Goal: Task Accomplishment & Management: Complete application form

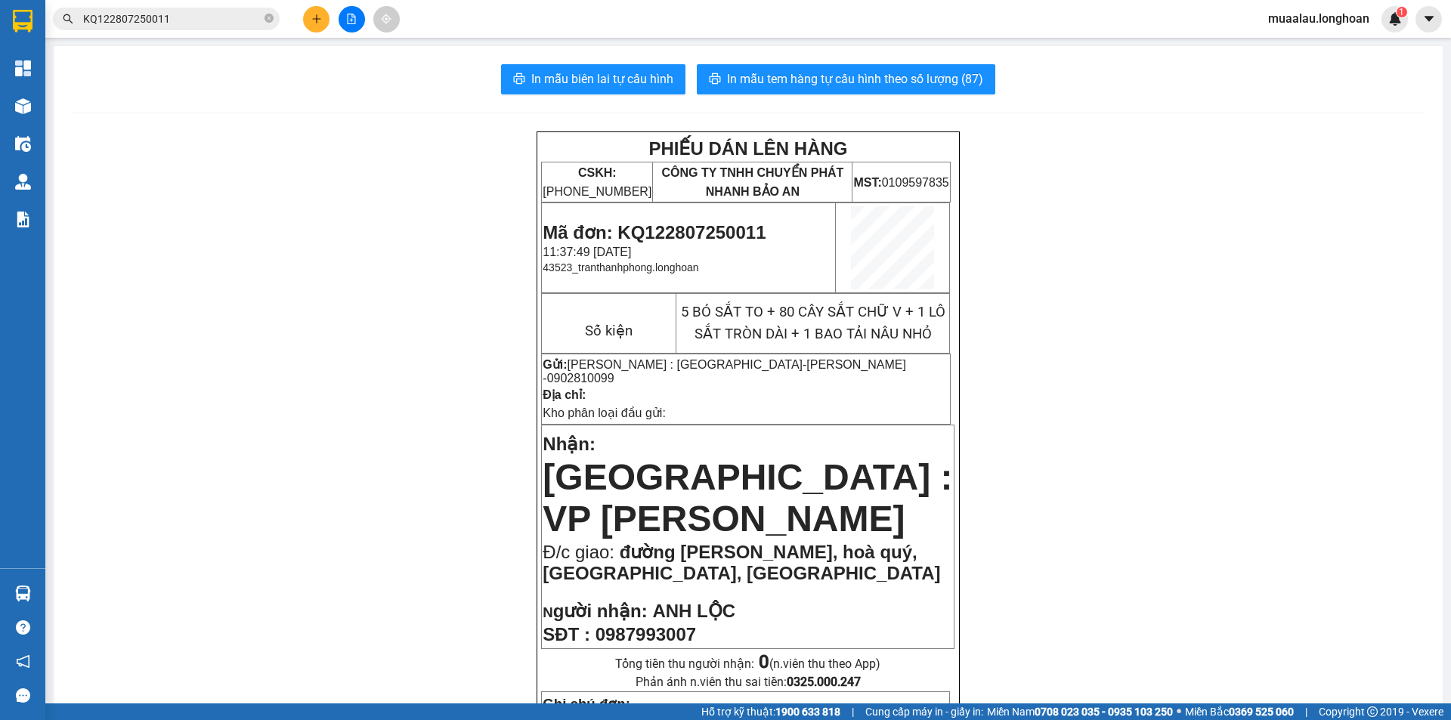
scroll to position [302, 0]
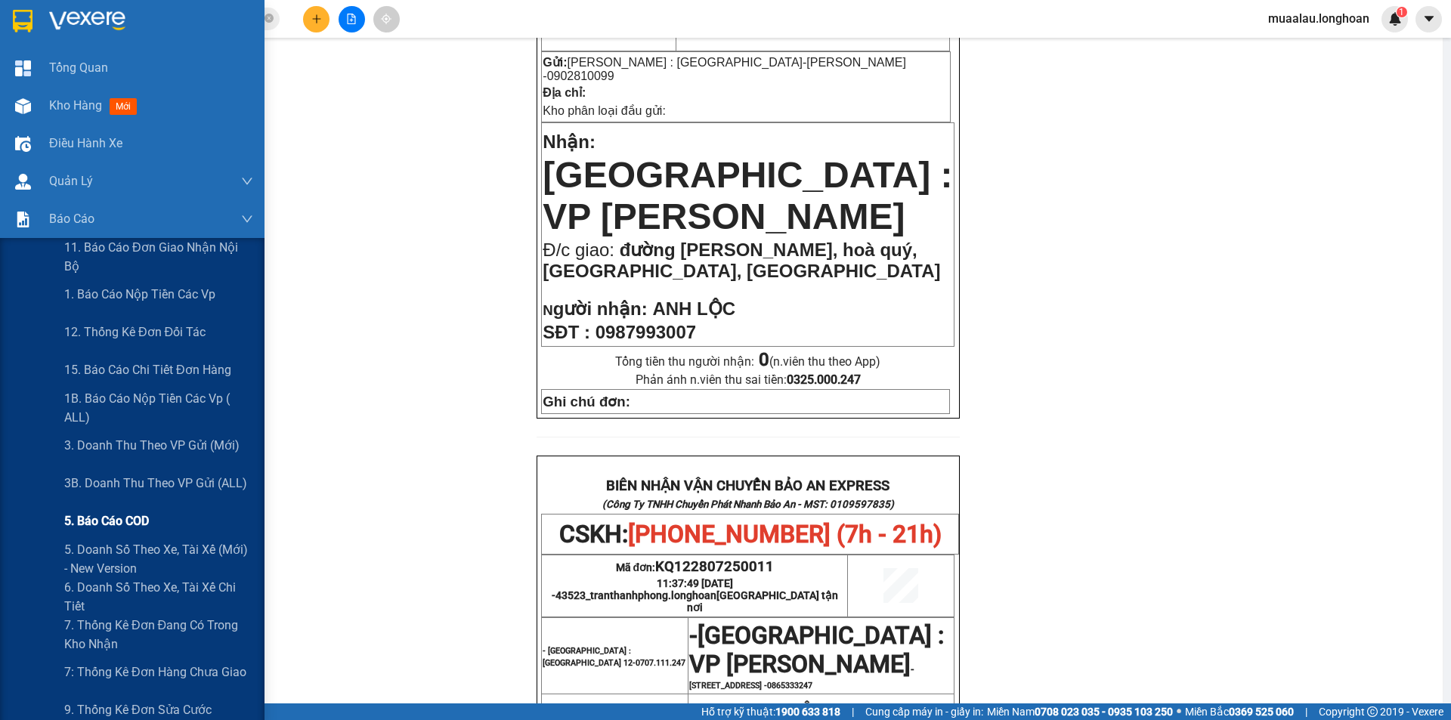
click at [121, 523] on span "5. Báo cáo COD" at bounding box center [106, 520] width 85 height 19
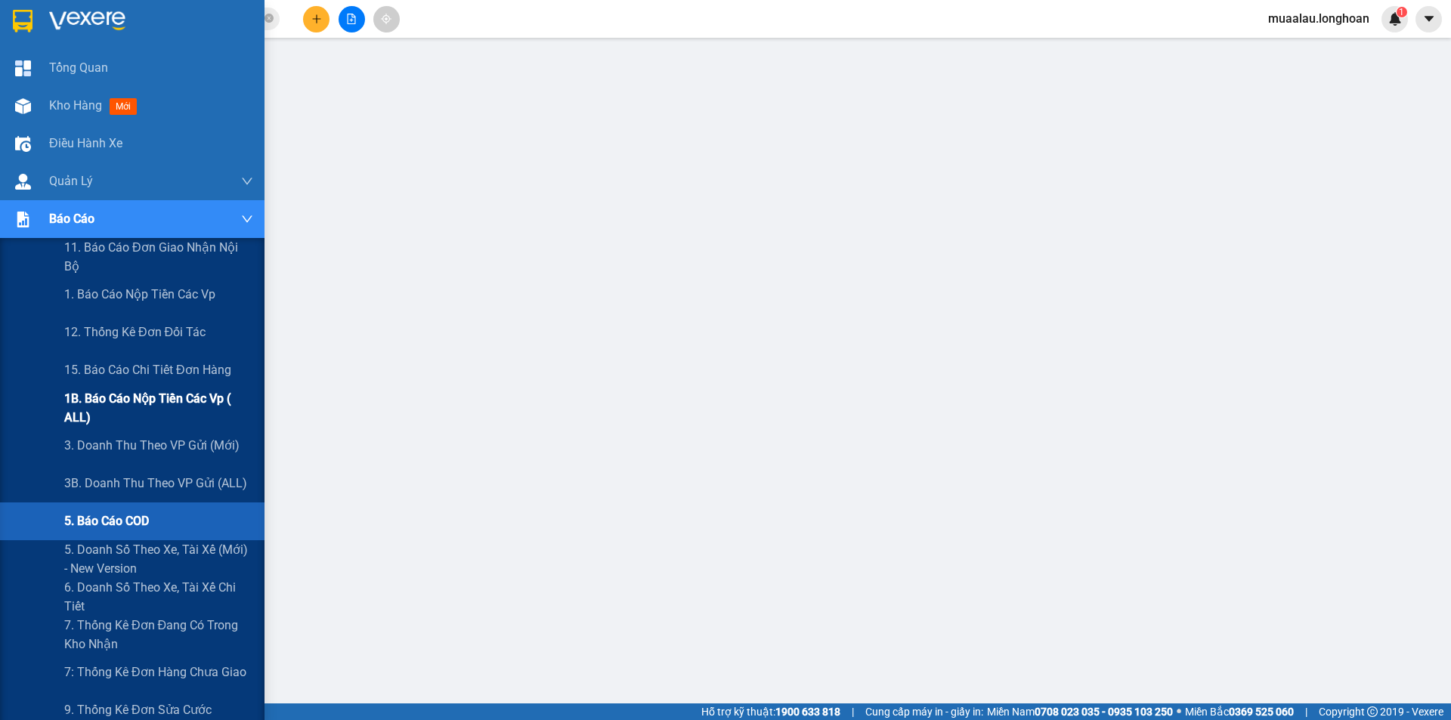
click at [146, 403] on span "1B. Báo cáo nộp tiền các vp ( ALL)" at bounding box center [158, 408] width 189 height 38
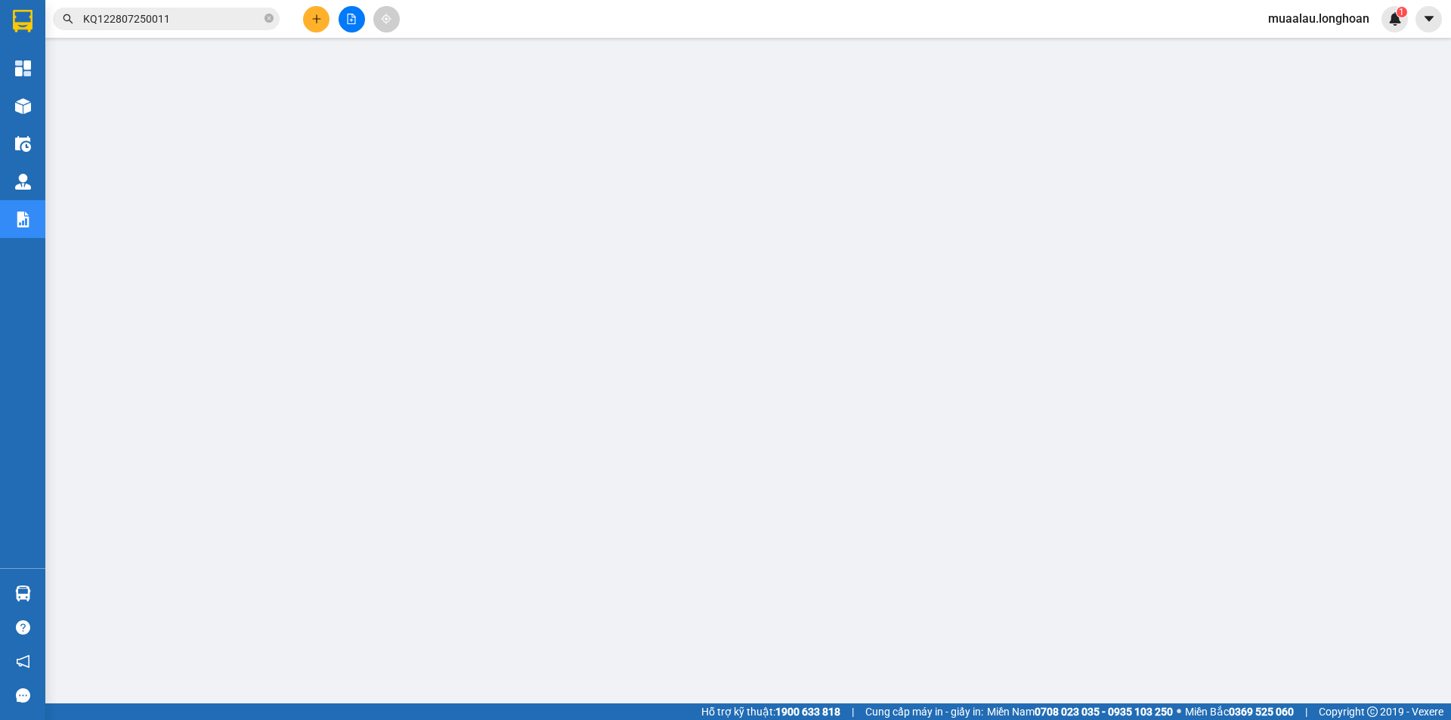
click at [178, 20] on input "KQ122807250011" at bounding box center [172, 19] width 178 height 17
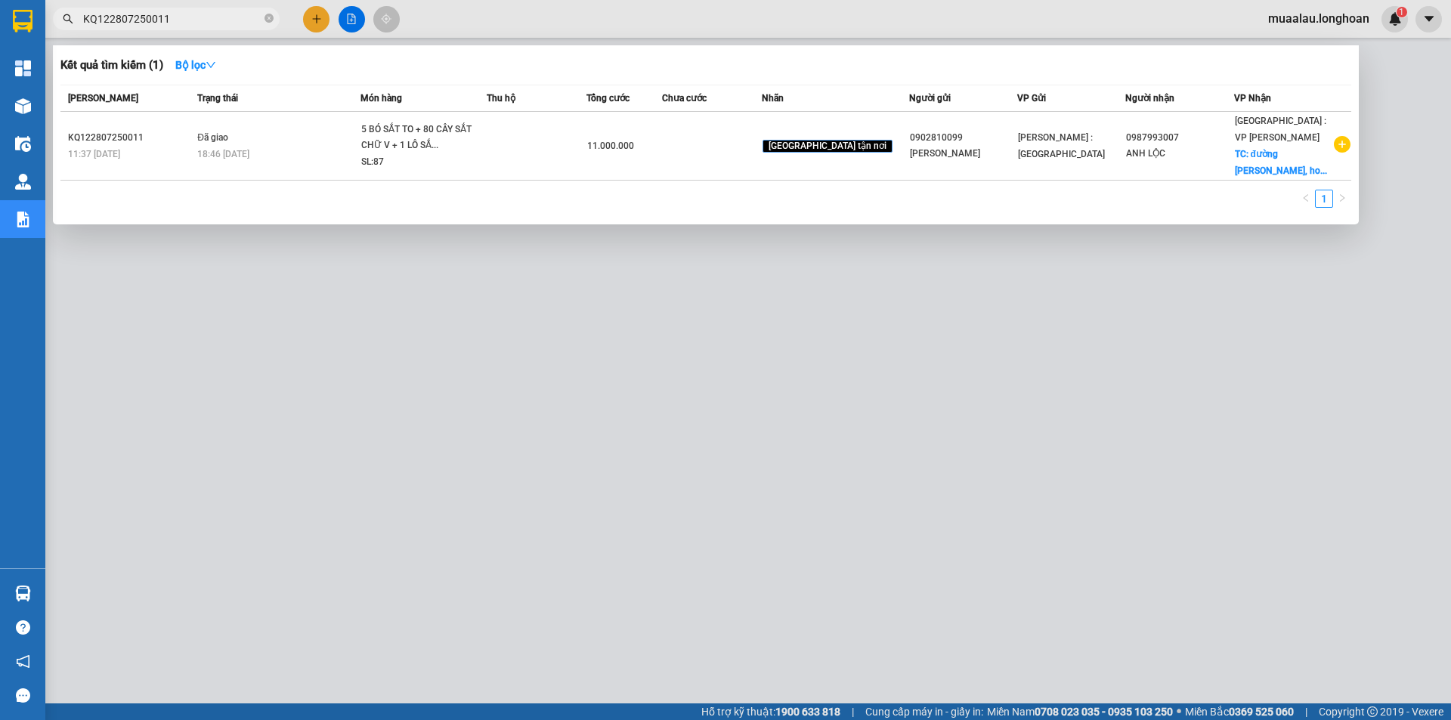
click at [178, 20] on input "KQ122807250011" at bounding box center [172, 19] width 178 height 17
paste input "QU120708250016"
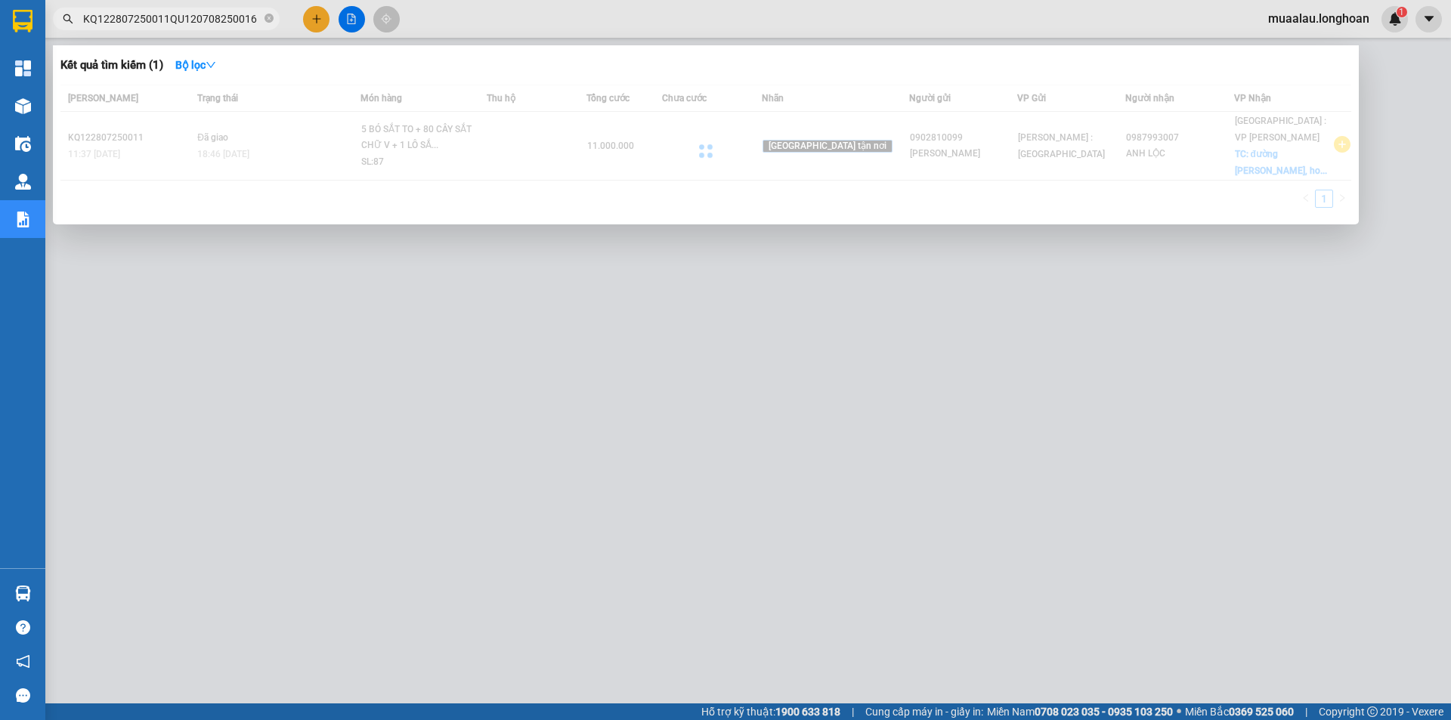
paste input "text"
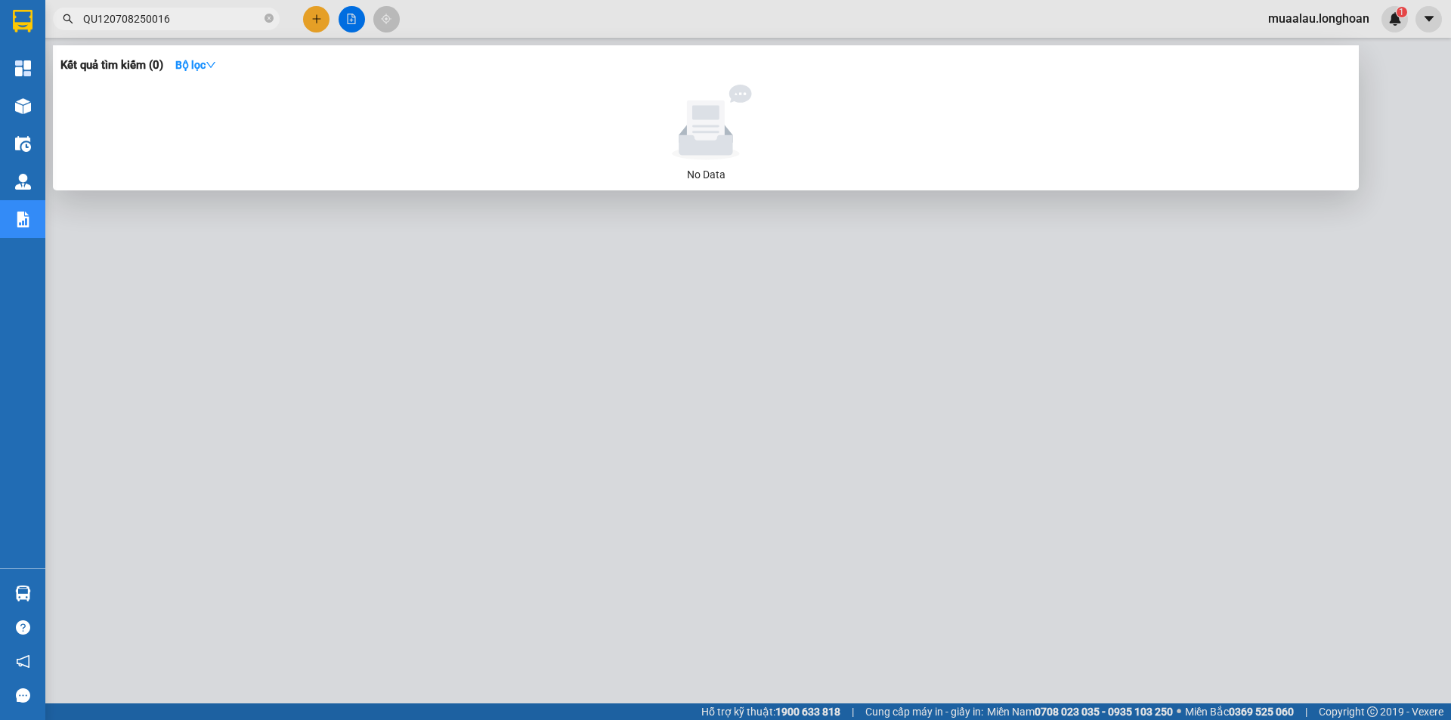
click at [177, 20] on input "QU120708250016" at bounding box center [172, 19] width 178 height 17
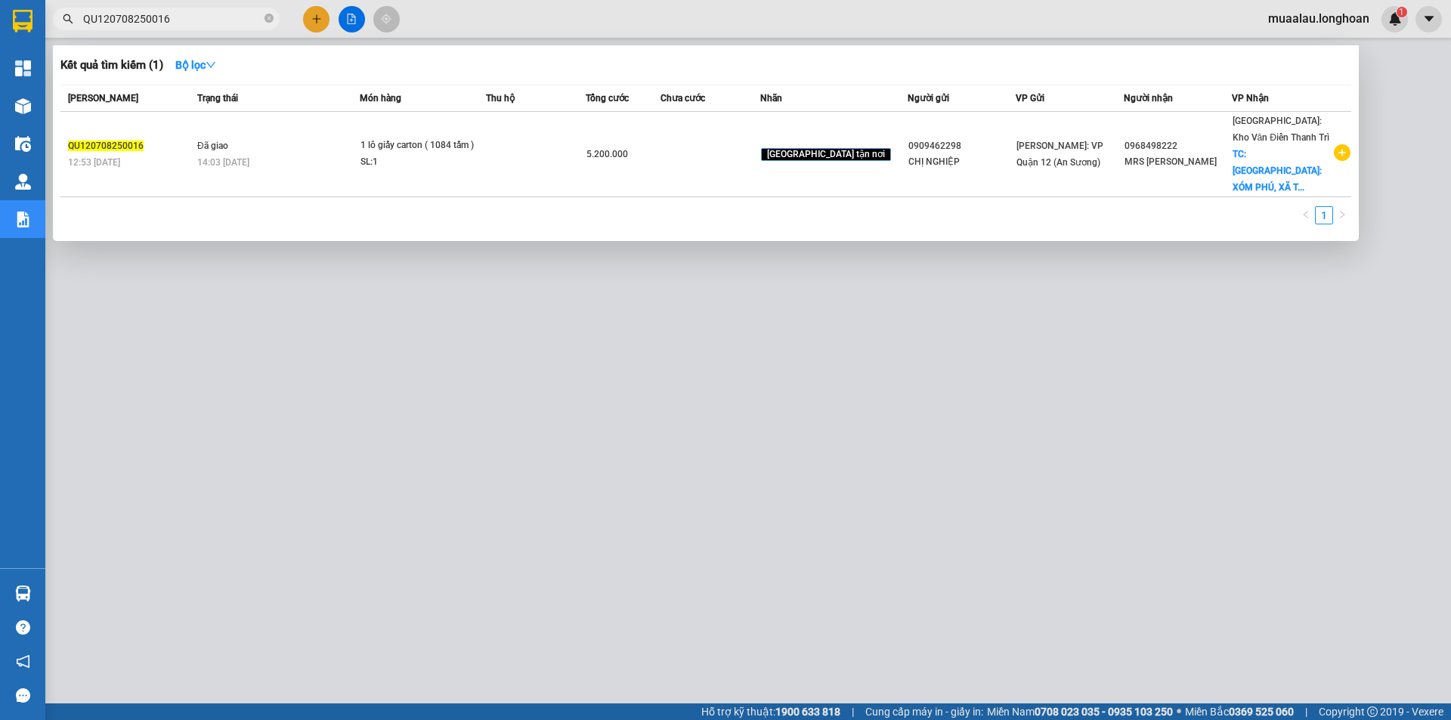
click at [178, 23] on input "QU120708250016" at bounding box center [172, 19] width 178 height 17
paste input "HNVD070825000"
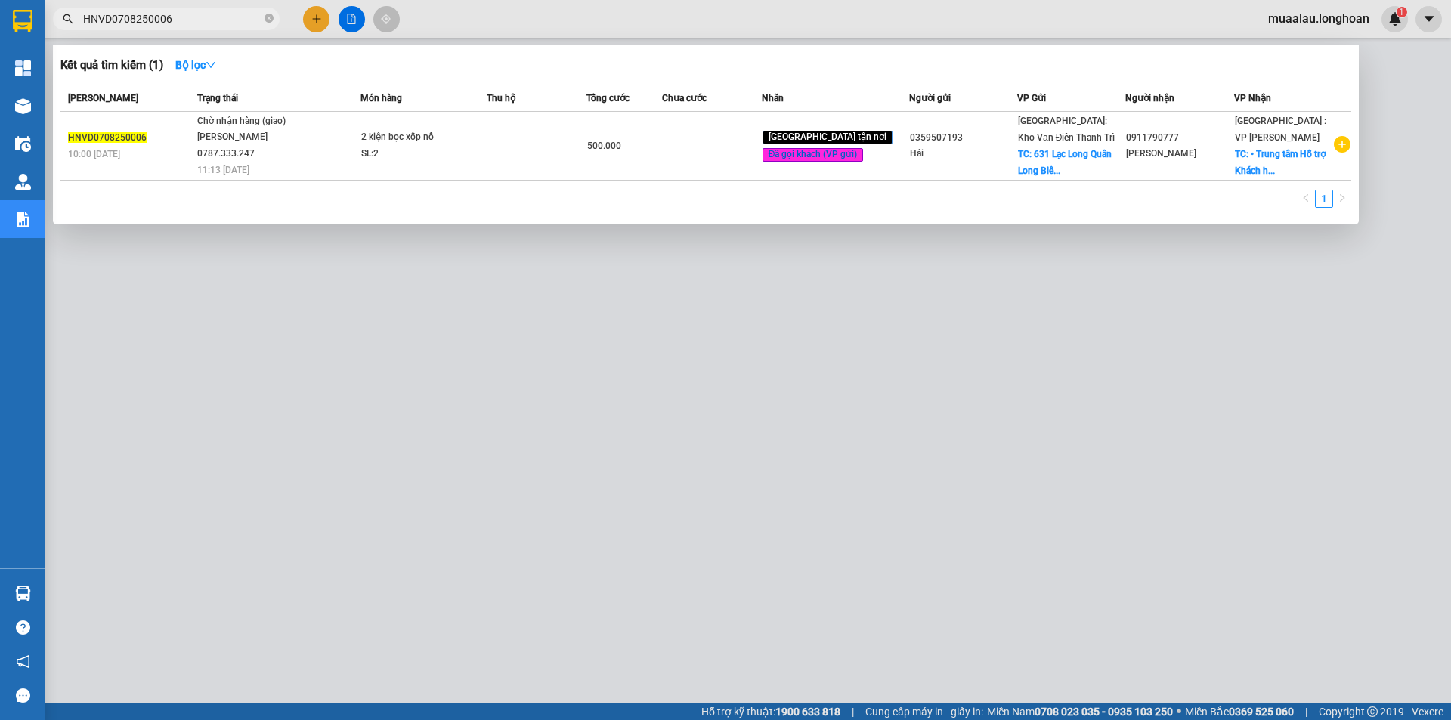
click at [1203, 367] on div at bounding box center [725, 360] width 1451 height 720
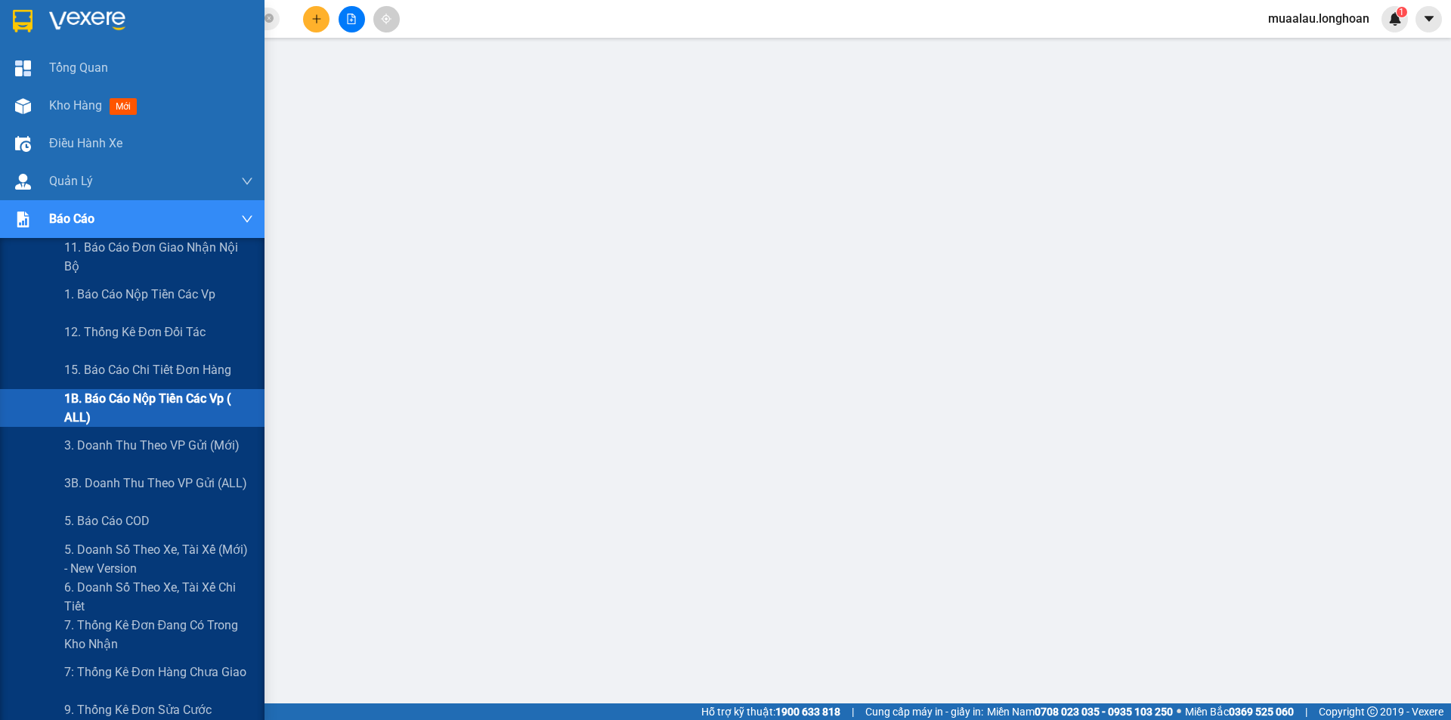
click at [126, 406] on span "1B. Báo cáo nộp tiền các vp ( ALL)" at bounding box center [158, 408] width 189 height 38
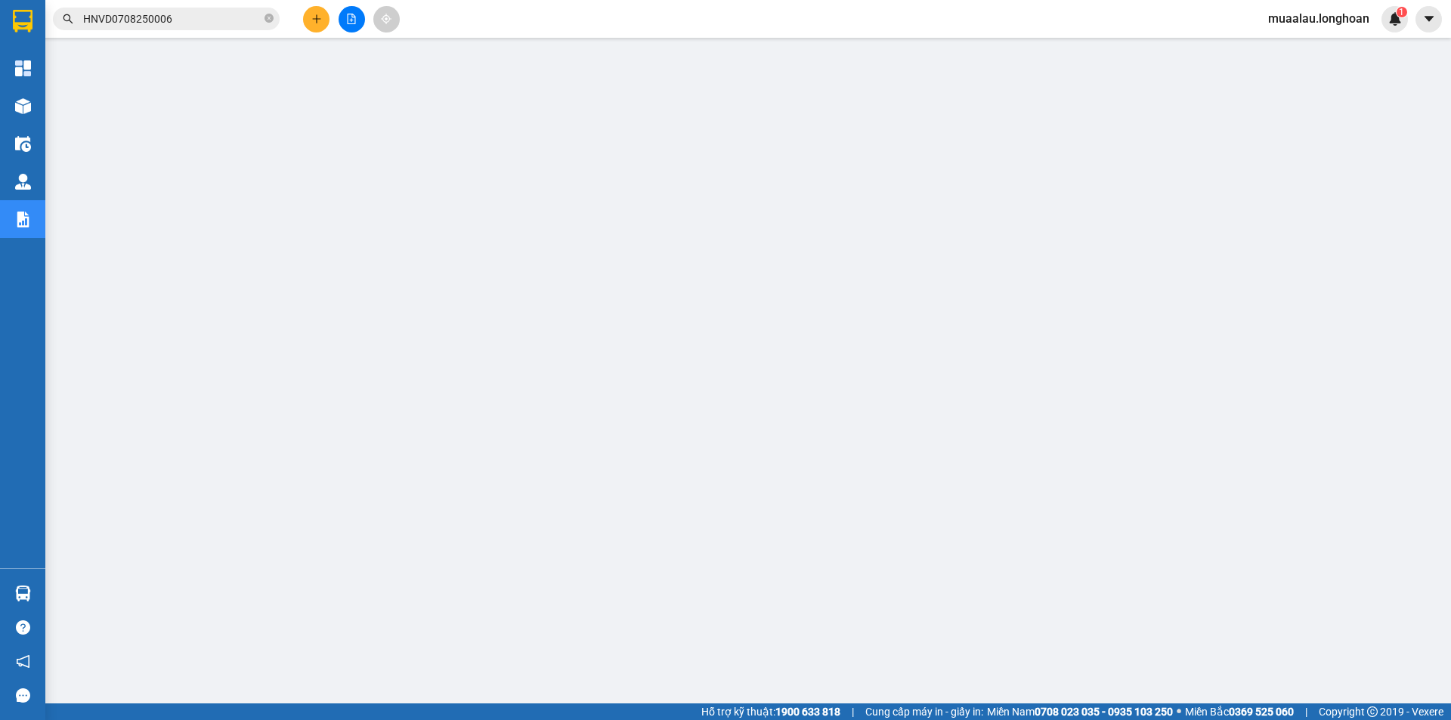
click at [189, 24] on input "HNVD0708250006" at bounding box center [172, 19] width 178 height 17
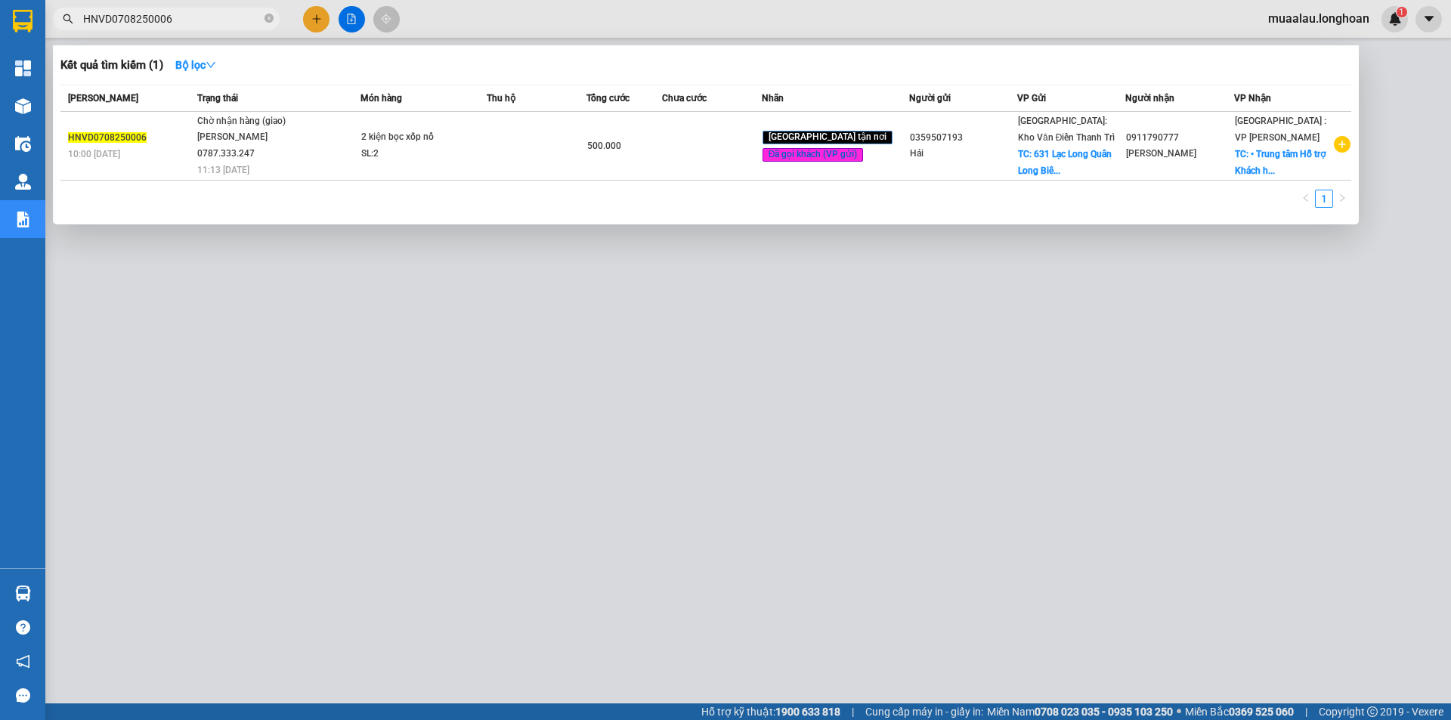
click at [189, 24] on input "HNVD0708250006" at bounding box center [172, 19] width 178 height 17
paste input "608250028"
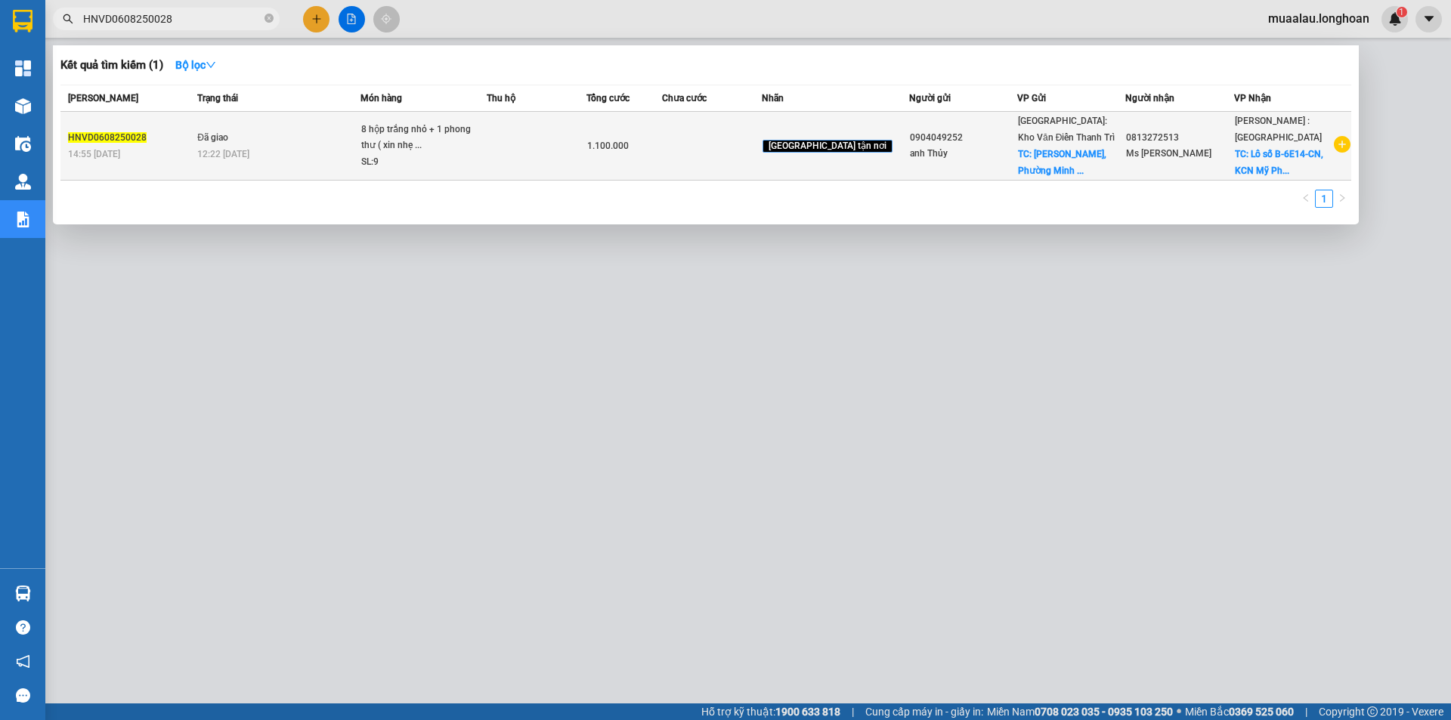
type input "HNVD0608250028"
click at [228, 143] on span "Đã giao" at bounding box center [212, 137] width 31 height 11
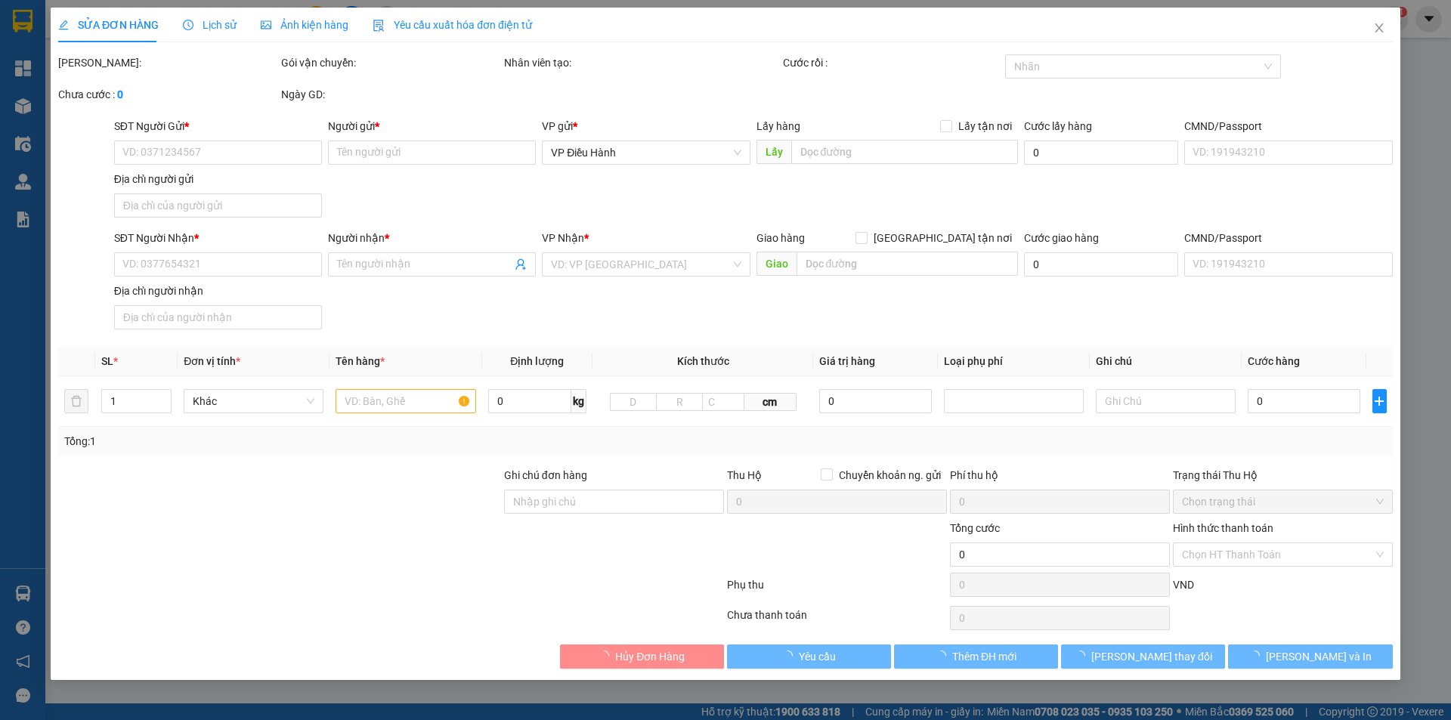
type input "0904049252"
type input "anh Thủy"
checkbox input "true"
type input "[GEOGRAPHIC_DATA], [GEOGRAPHIC_DATA], thị xã [GEOGRAPHIC_DATA], [GEOGRAPHIC_DAT…"
type input "0813272513"
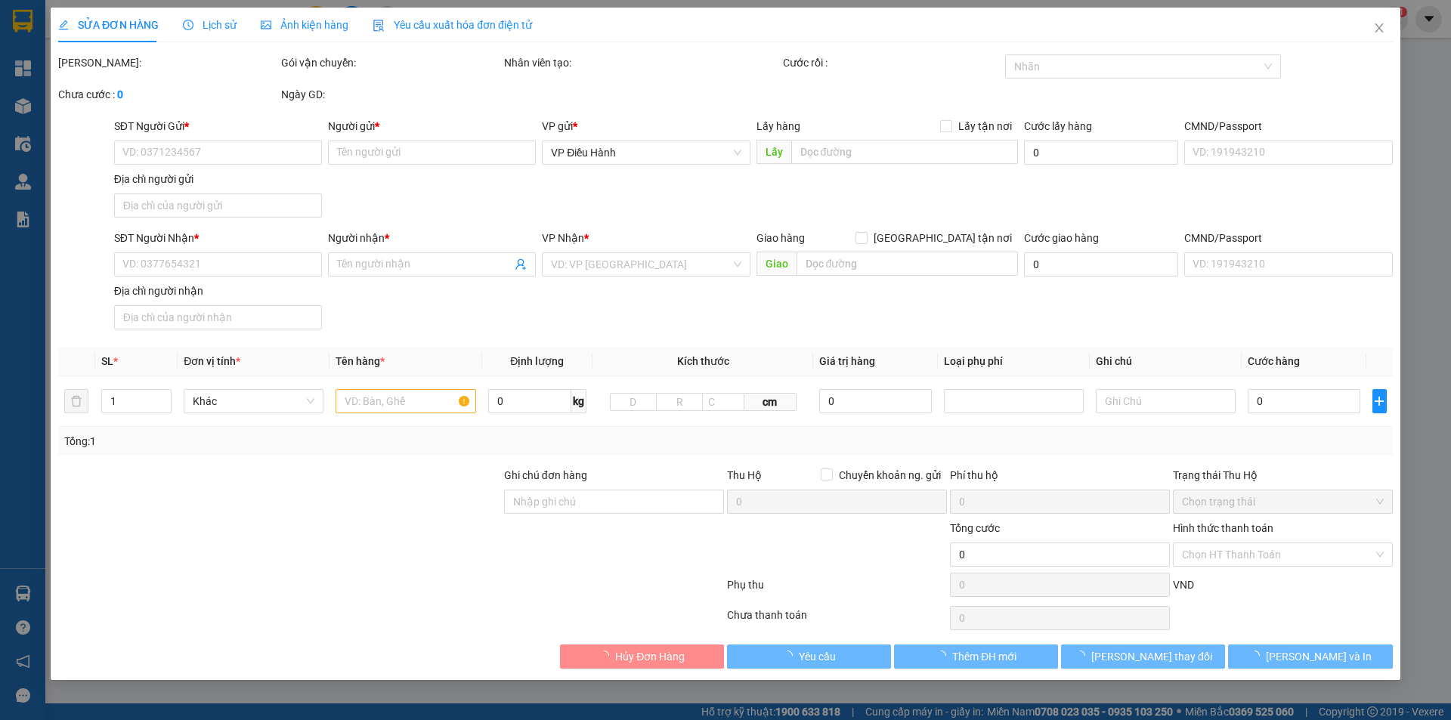
type input "Ms [PERSON_NAME]"
checkbox input "true"
type input "Lô số B-6E14-CN, [GEOGRAPHIC_DATA], [GEOGRAPHIC_DATA], [GEOGRAPHIC_DATA], tỉnh …"
type input "1.100.000"
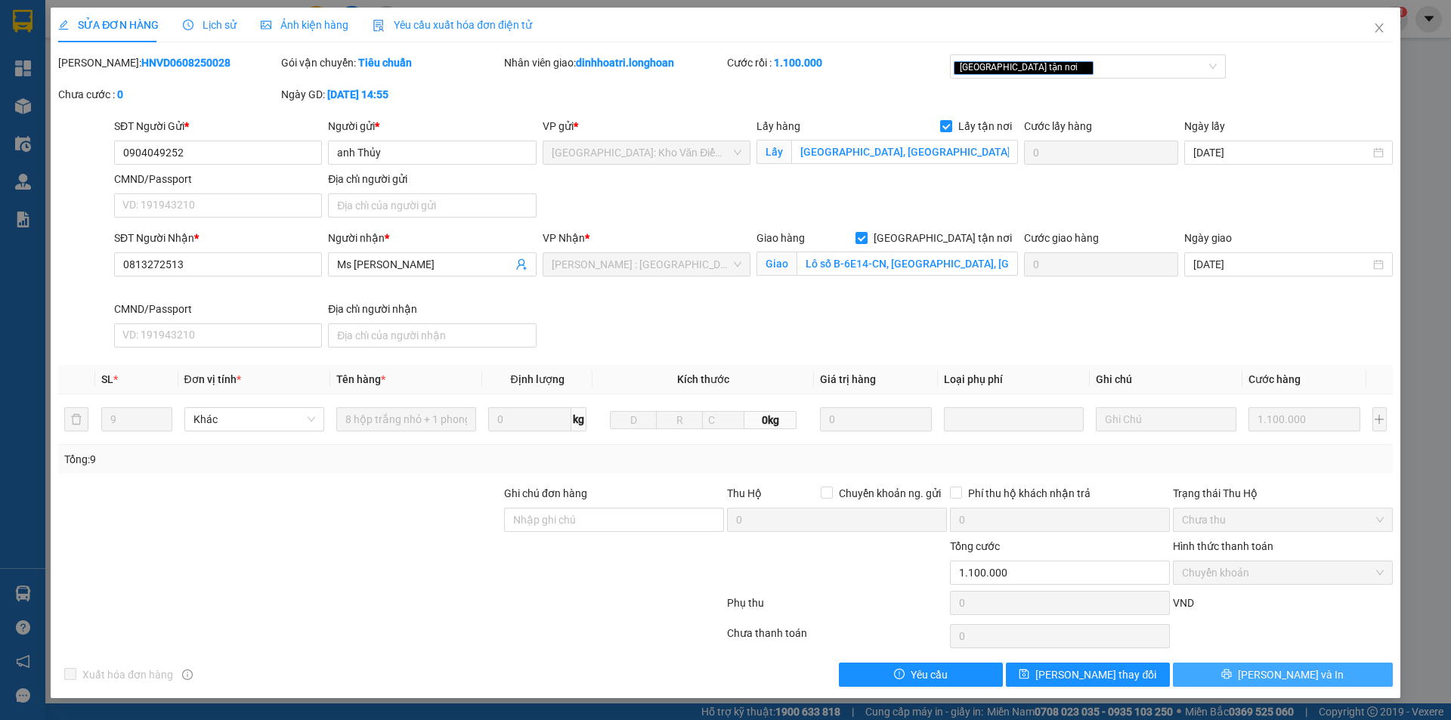
click at [1290, 674] on span "[PERSON_NAME] và In" at bounding box center [1290, 674] width 106 height 17
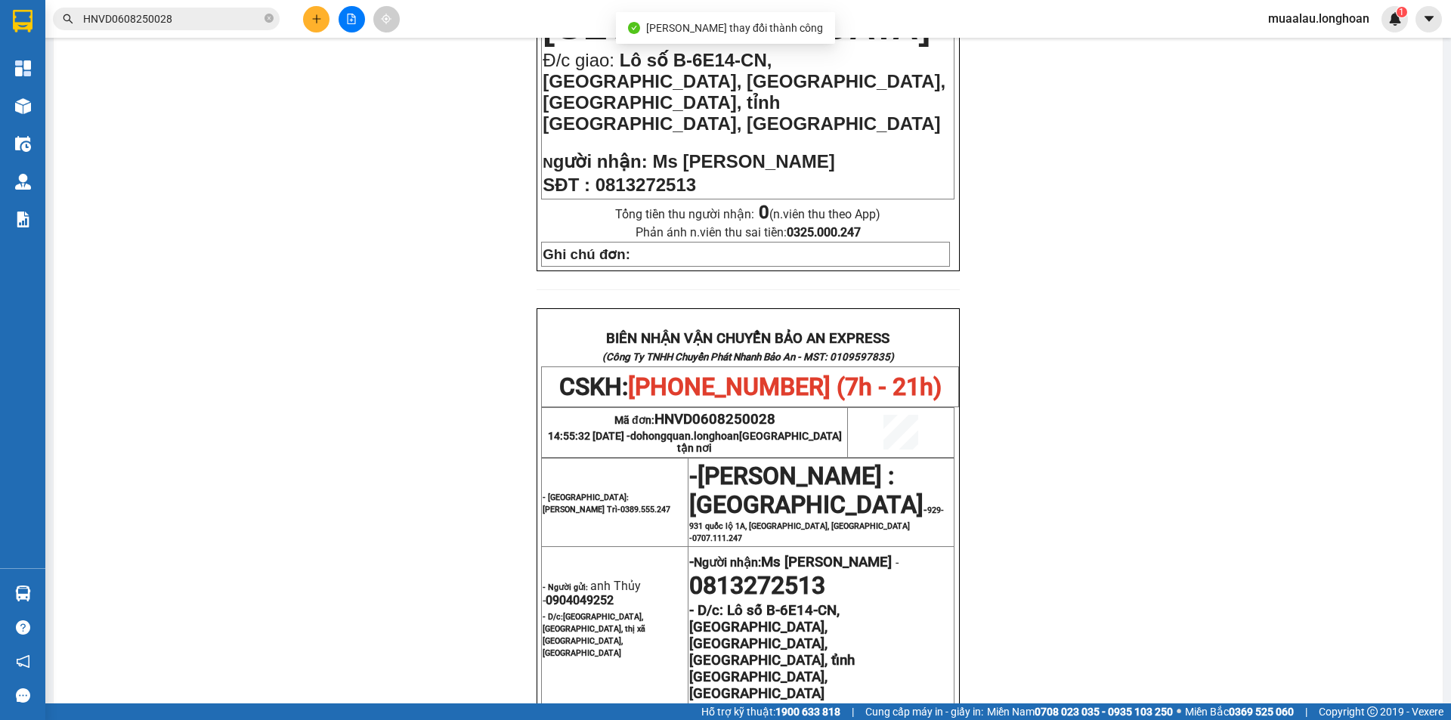
scroll to position [755, 0]
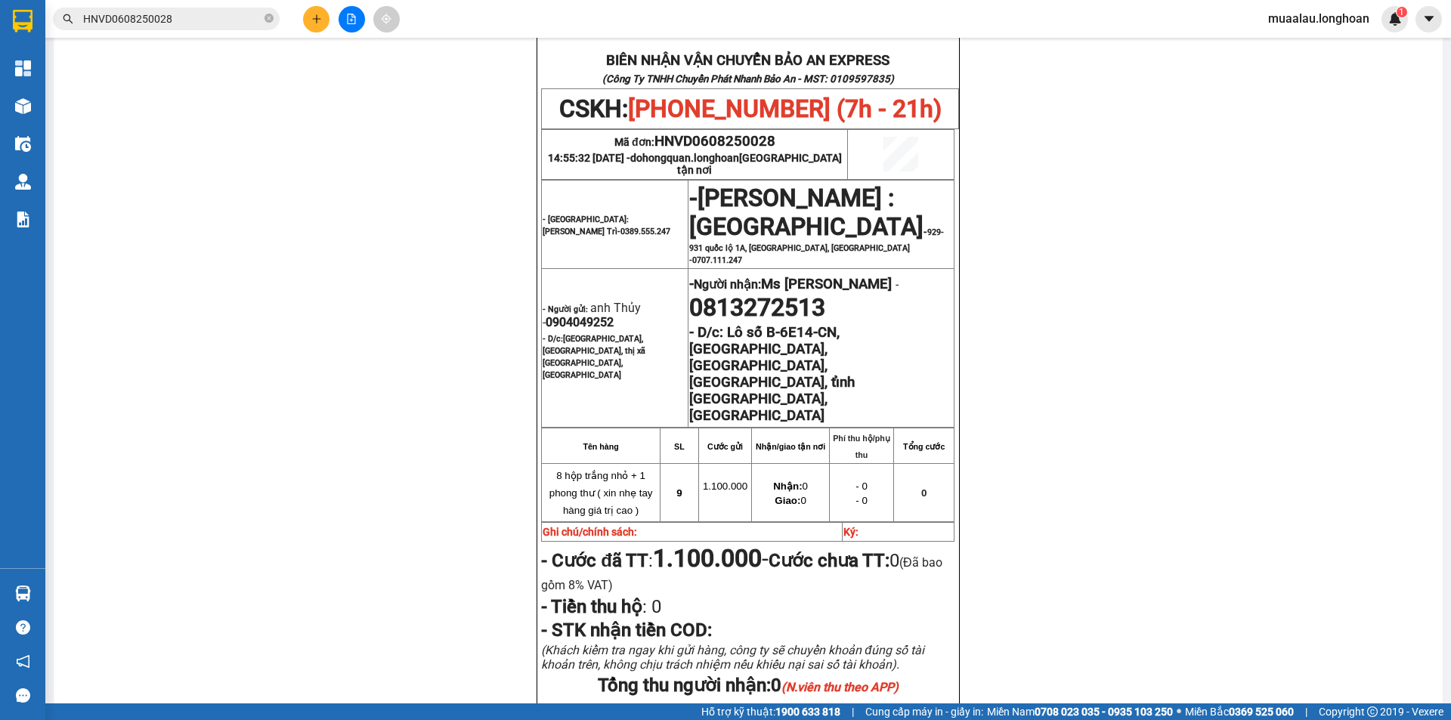
click at [199, 23] on input "HNVD0608250028" at bounding box center [172, 19] width 178 height 17
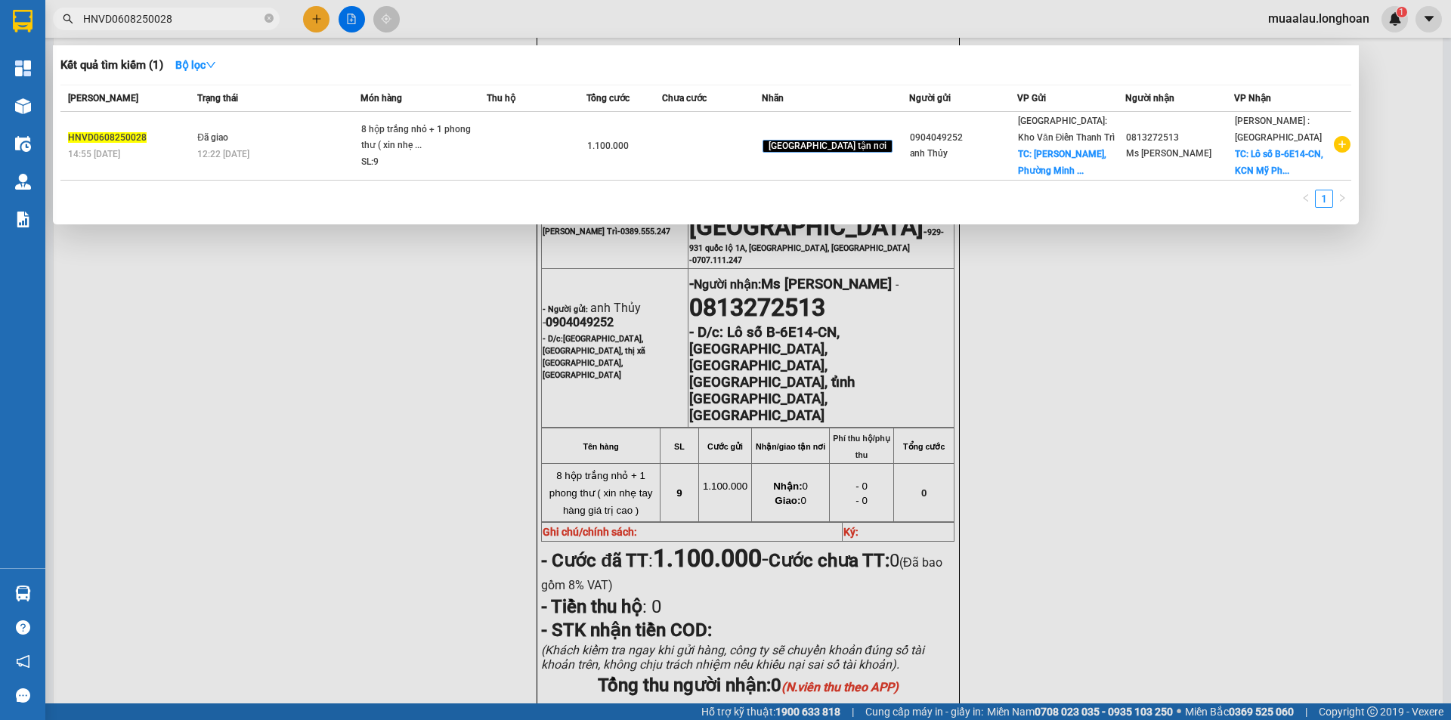
click at [199, 23] on input "HNVD0608250028" at bounding box center [172, 19] width 178 height 17
paste input "KQ120708250044"
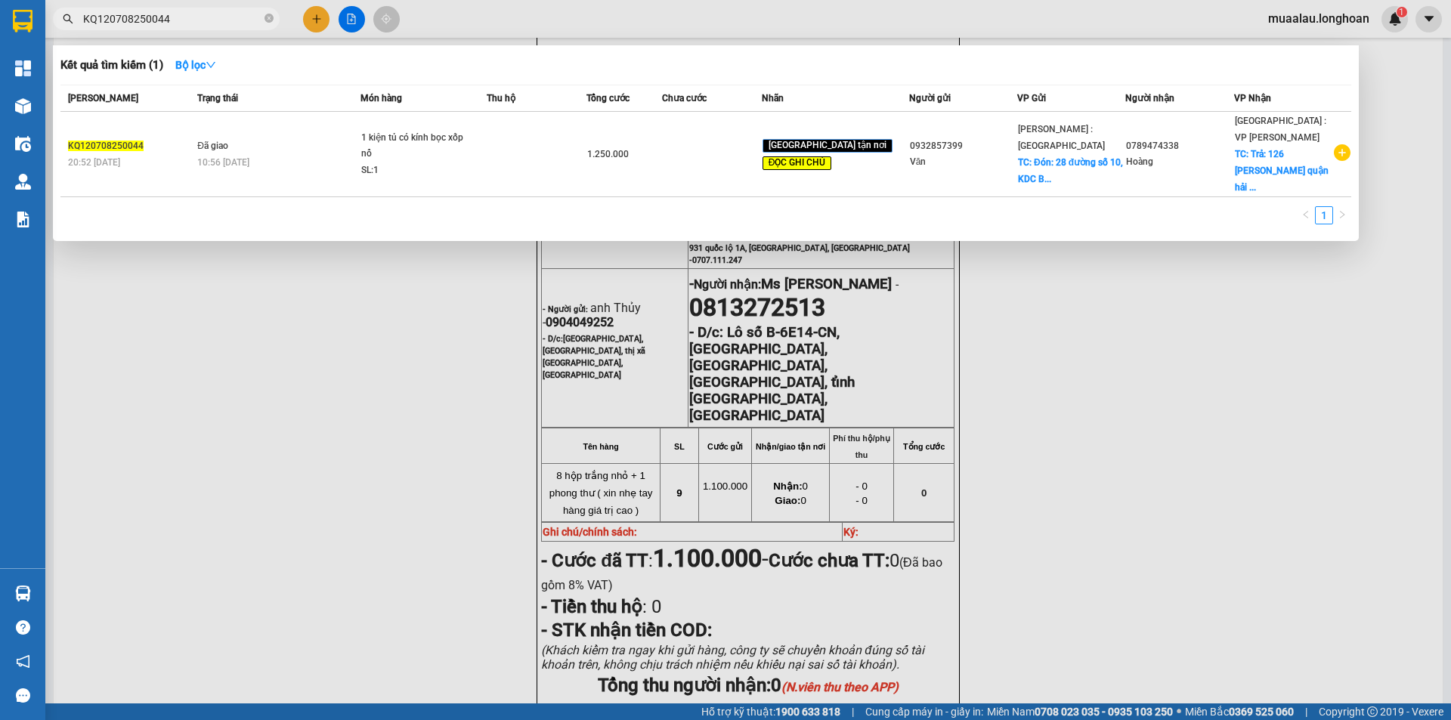
click at [208, 26] on input "KQ120708250044" at bounding box center [172, 19] width 178 height 17
paste input "HNVD0608250009"
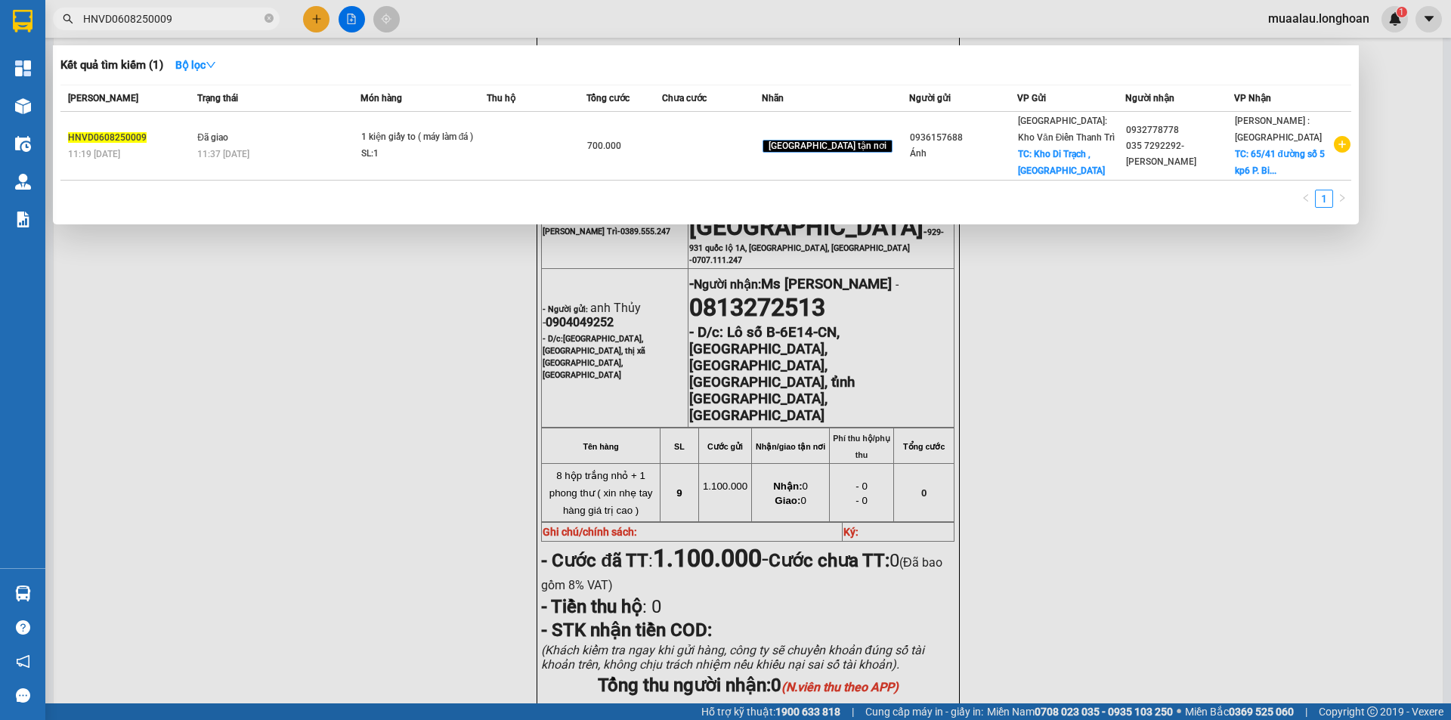
type input "HNVD0608250009"
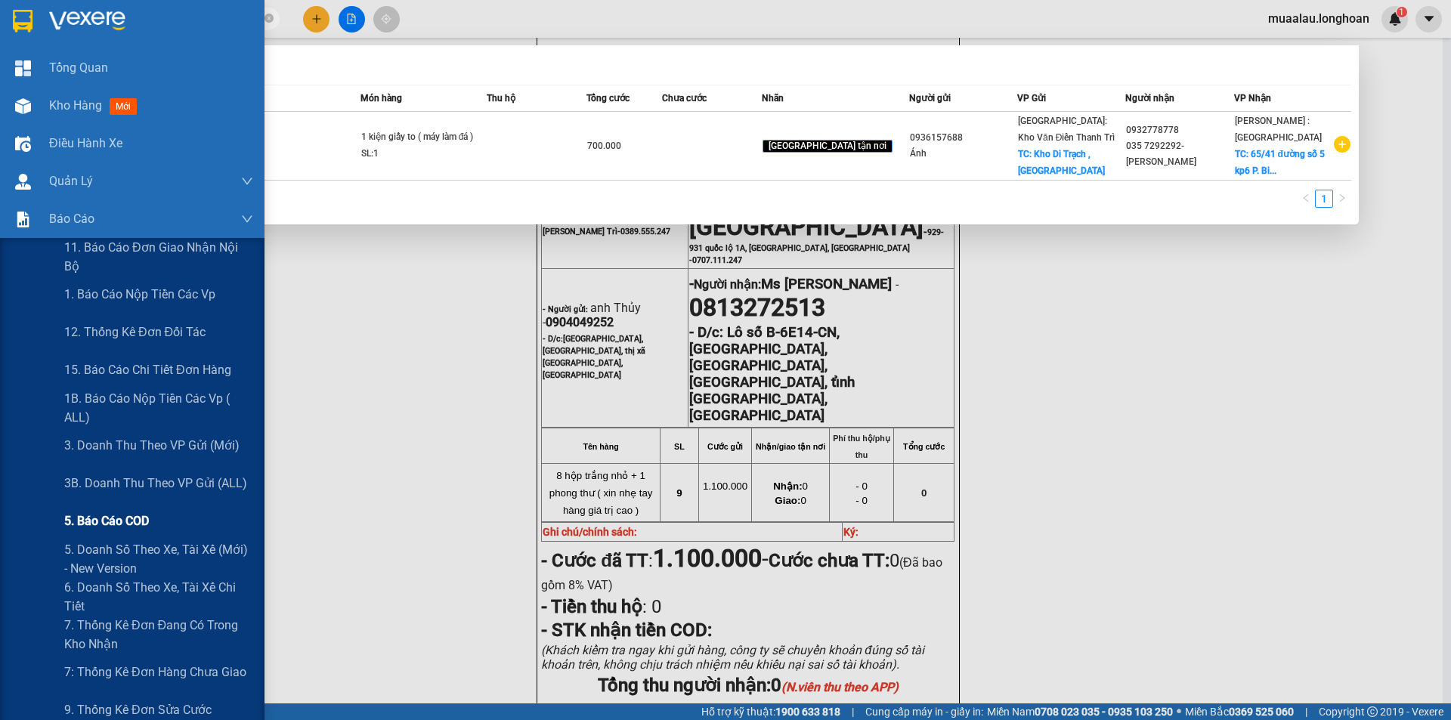
click at [124, 520] on span "5. Báo cáo COD" at bounding box center [106, 520] width 85 height 19
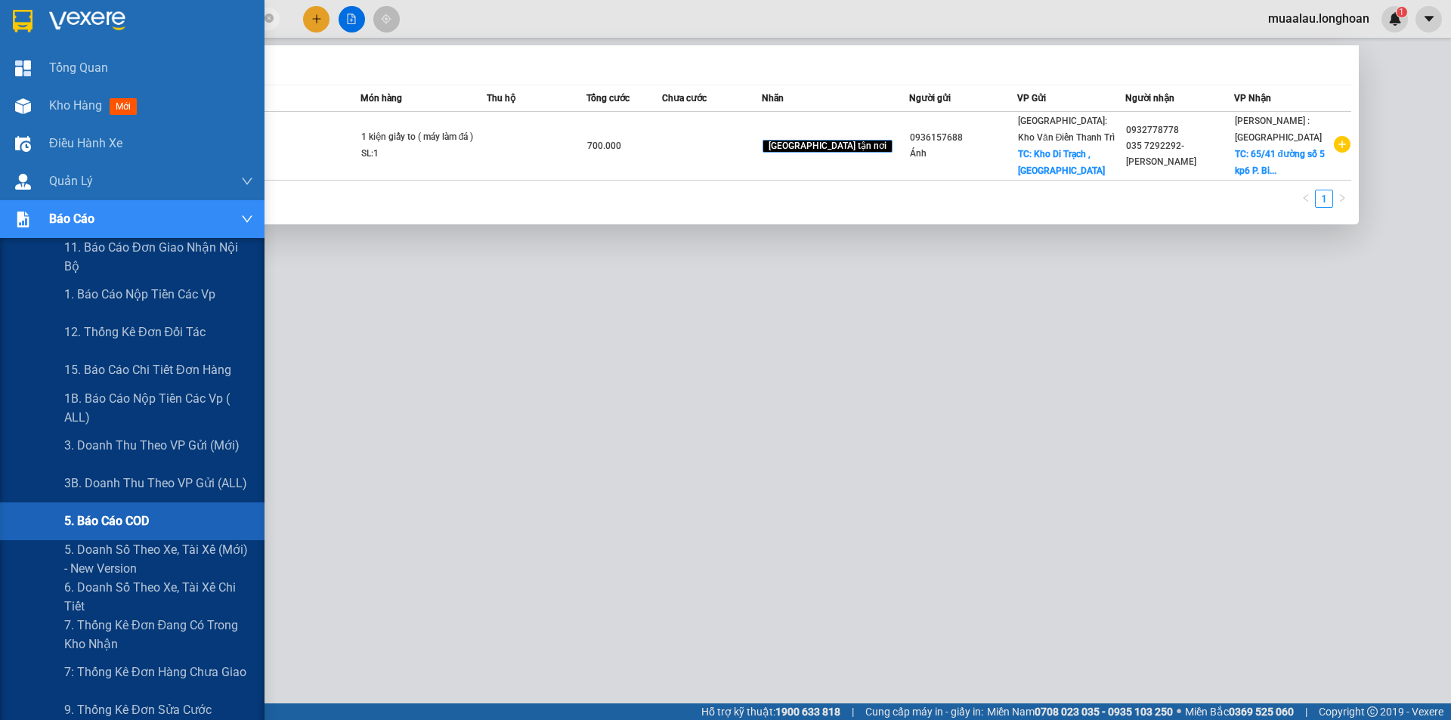
scroll to position [29, 0]
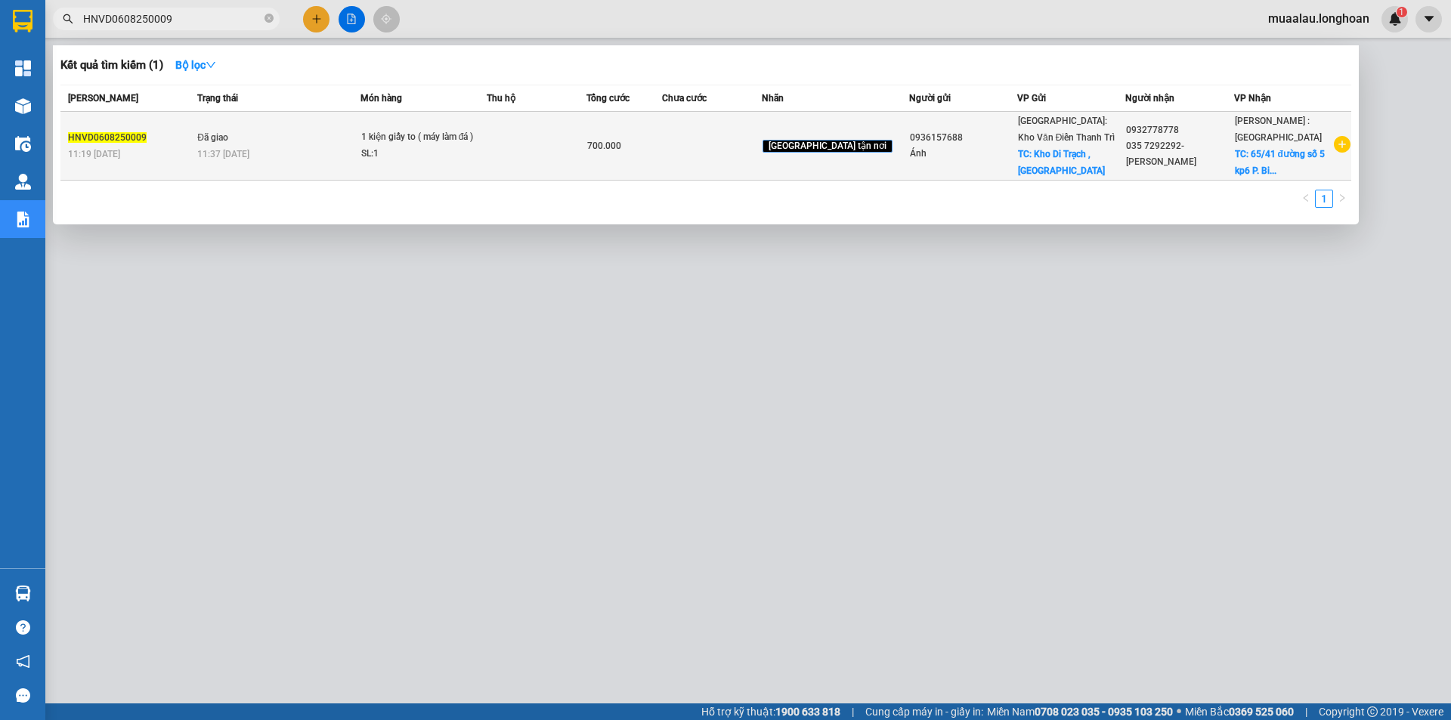
click at [141, 161] on div "11:19 [DATE]" at bounding box center [130, 154] width 125 height 17
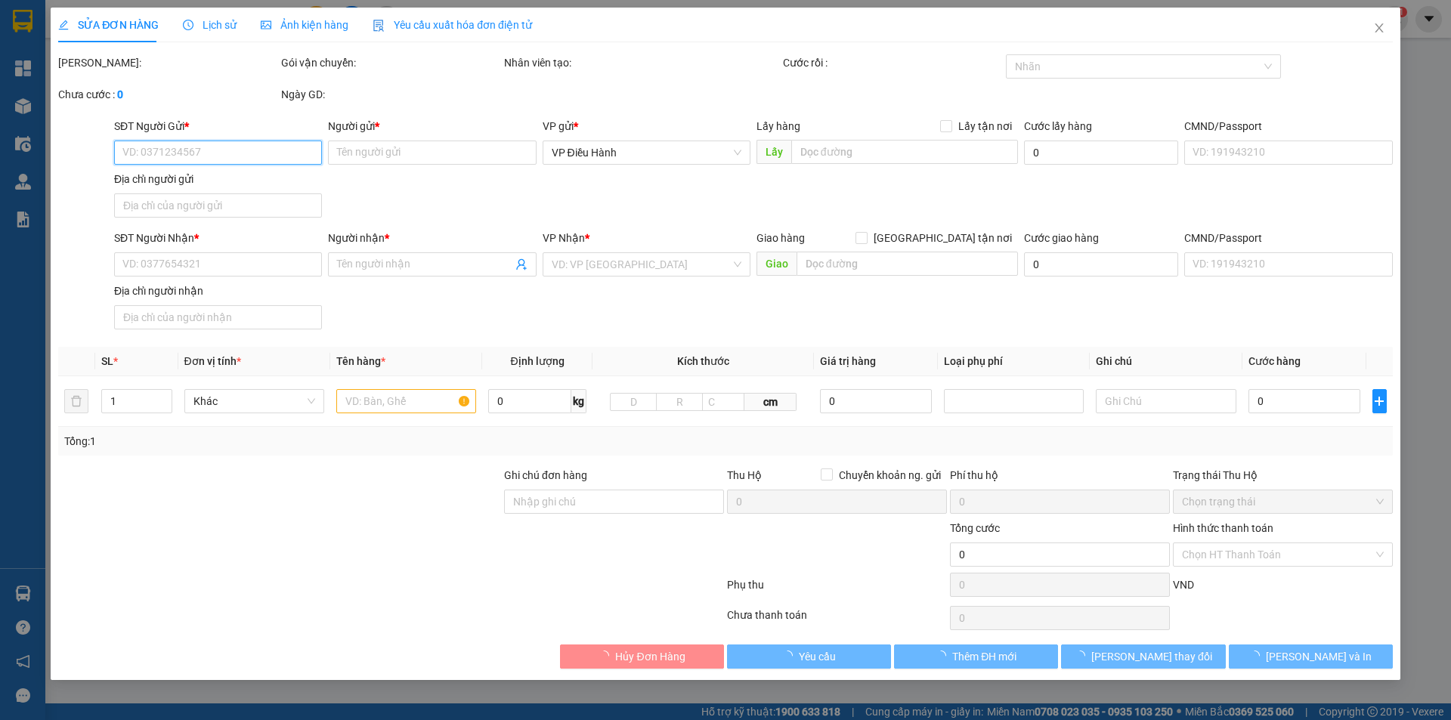
type input "0936157688"
type input "Ánh"
checkbox input "true"
type input "Kho Di Trạch , [GEOGRAPHIC_DATA]"
type input "100.000"
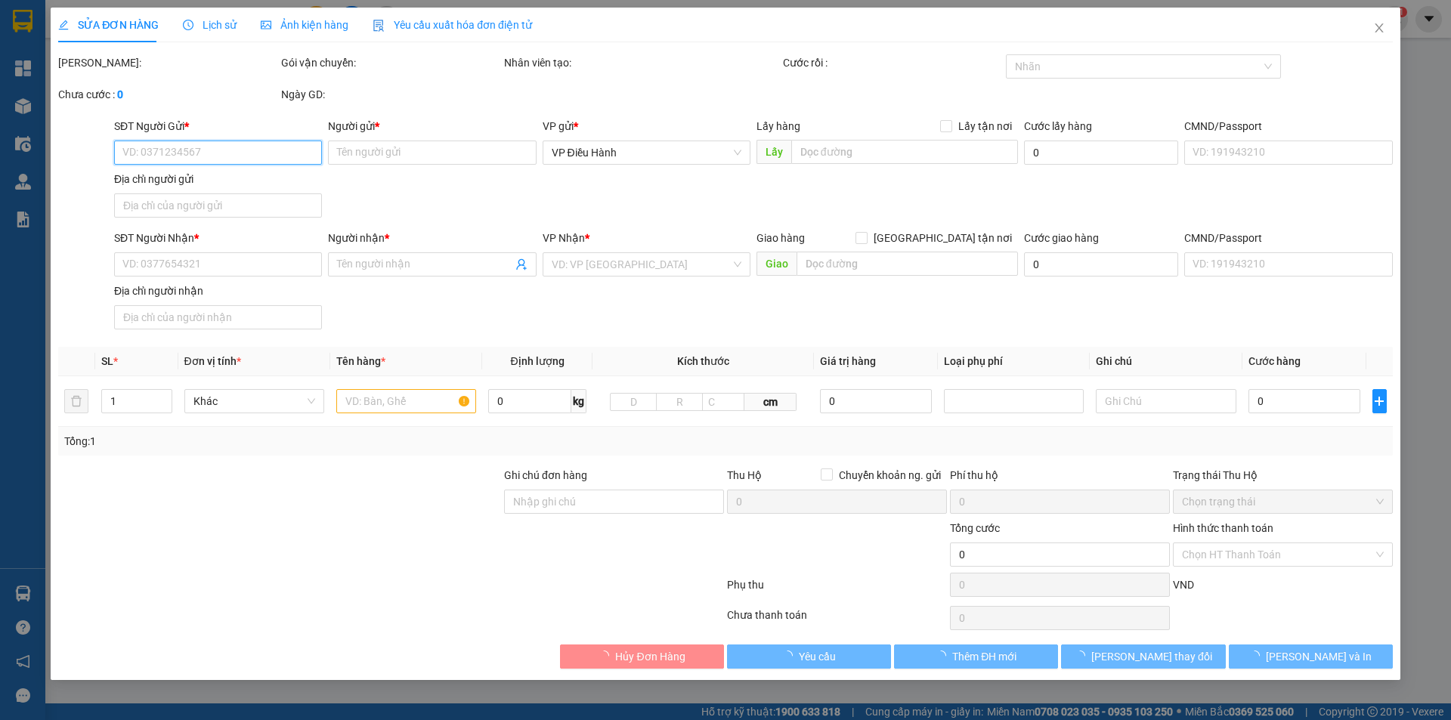
type input "0932778778"
type input "035 7292292- [PERSON_NAME]"
checkbox input "true"
type input "65/41 đường số 5 kp6 P. [GEOGRAPHIC_DATA], Q. [GEOGRAPHIC_DATA]"
type input "HÀNG DỄ VỠ CHÚ Ý BỐC XẾP CẨN THẬN ( HƯ VỠ KHÔNG ĐỀN GIÁ TRỊ HÀNG )"
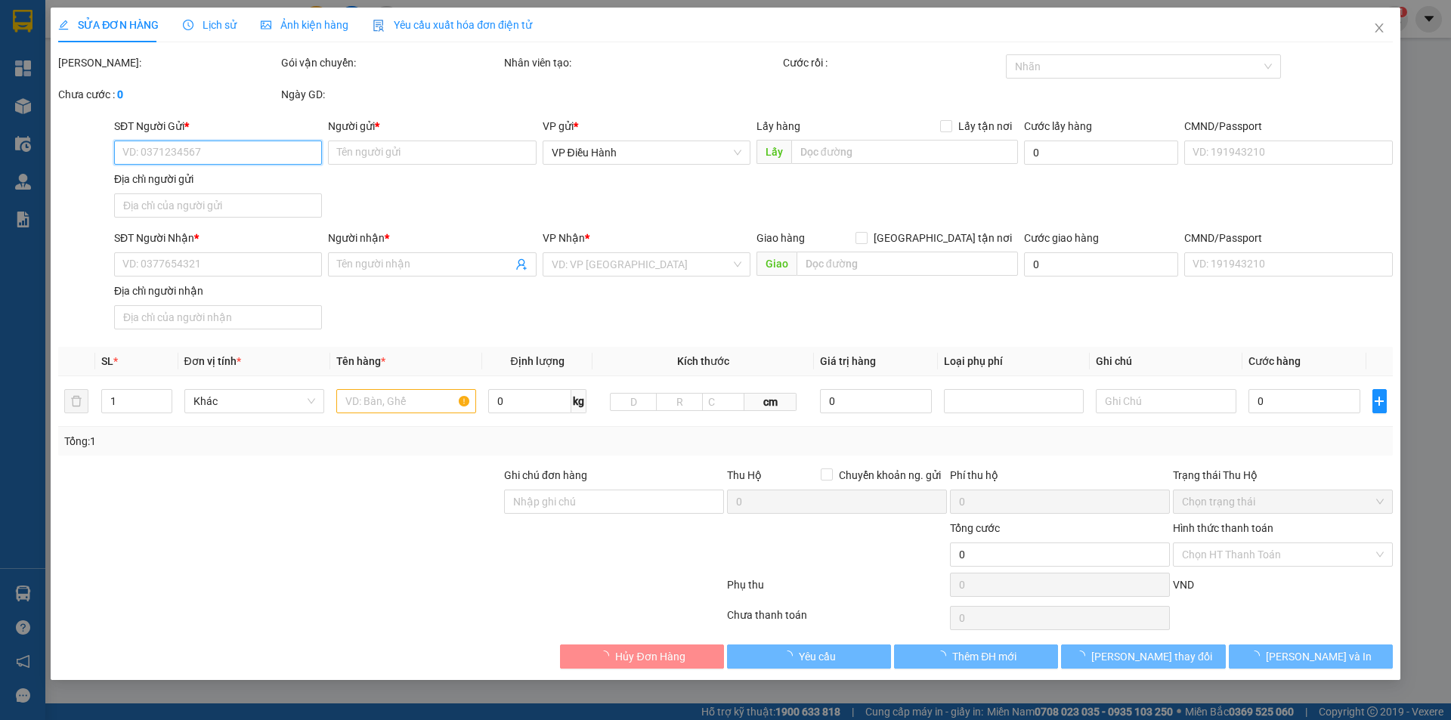
type input "700.000"
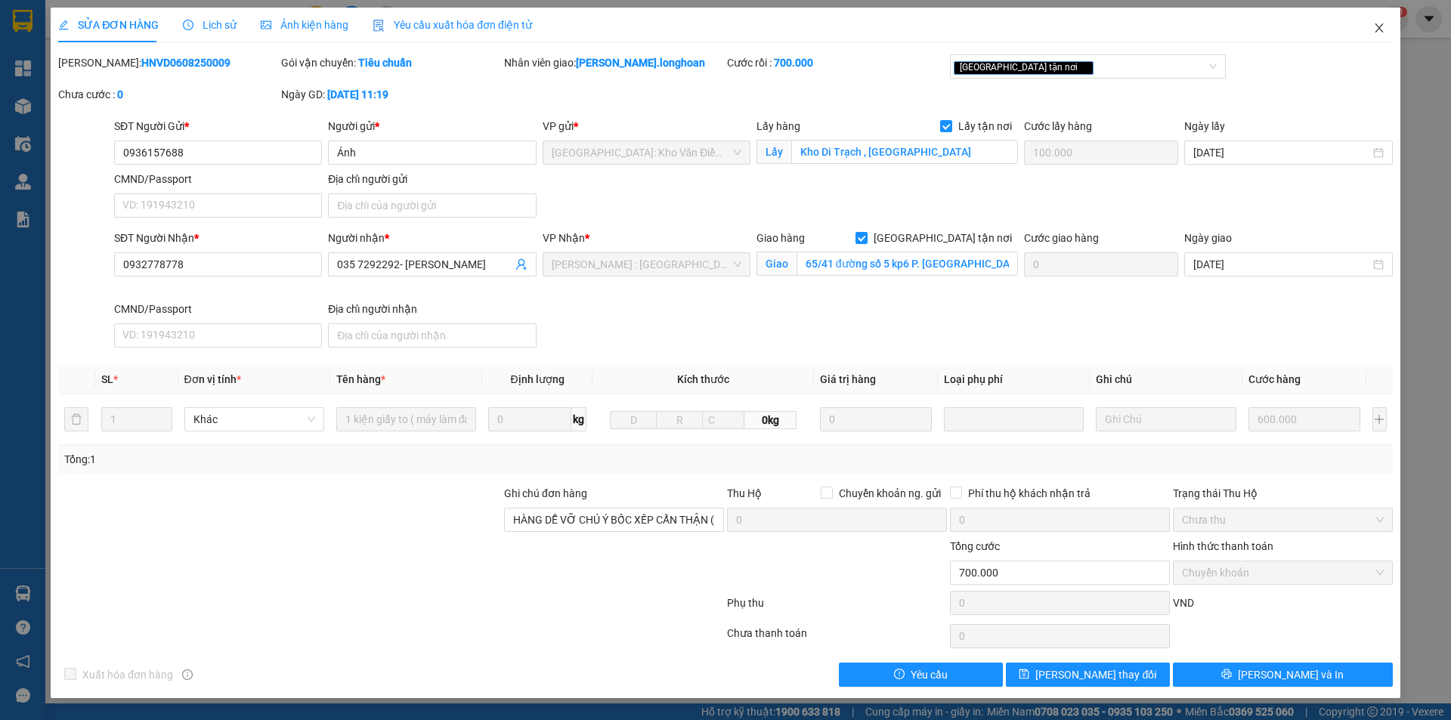
click at [1383, 29] on icon "close" at bounding box center [1379, 28] width 12 height 12
